Goal: Transaction & Acquisition: Subscribe to service/newsletter

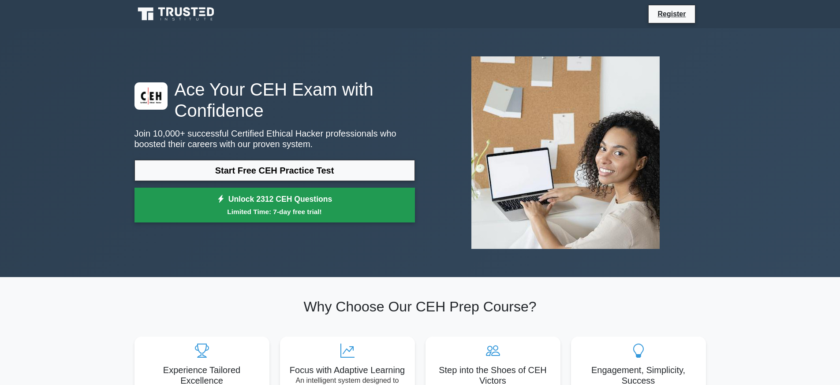
click at [327, 208] on small "Limited Time: 7-day free trial!" at bounding box center [275, 212] width 258 height 10
